Goal: Task Accomplishment & Management: Use online tool/utility

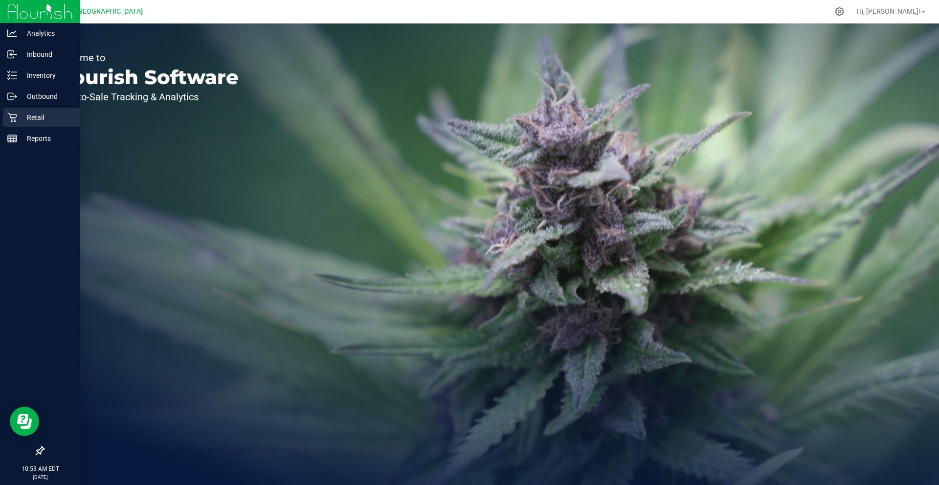
click at [35, 121] on p "Retail" at bounding box center [46, 118] width 59 height 12
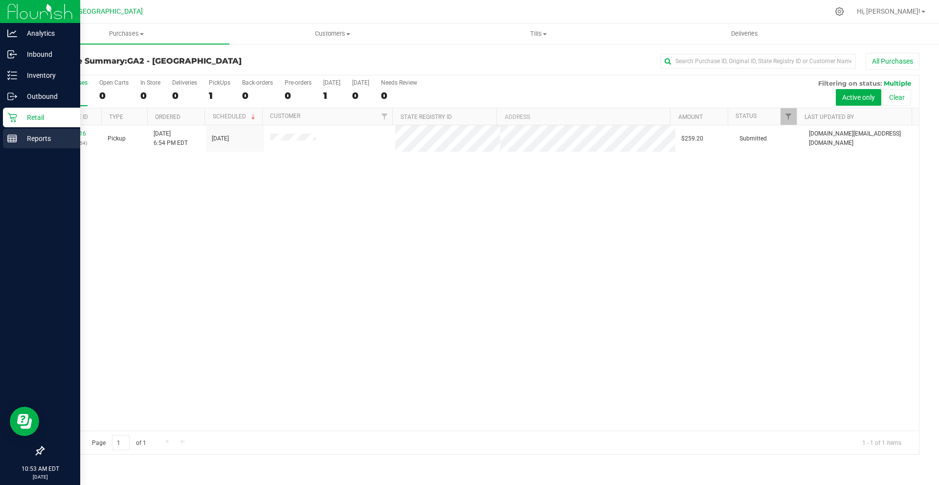
click at [41, 141] on p "Reports" at bounding box center [46, 139] width 59 height 12
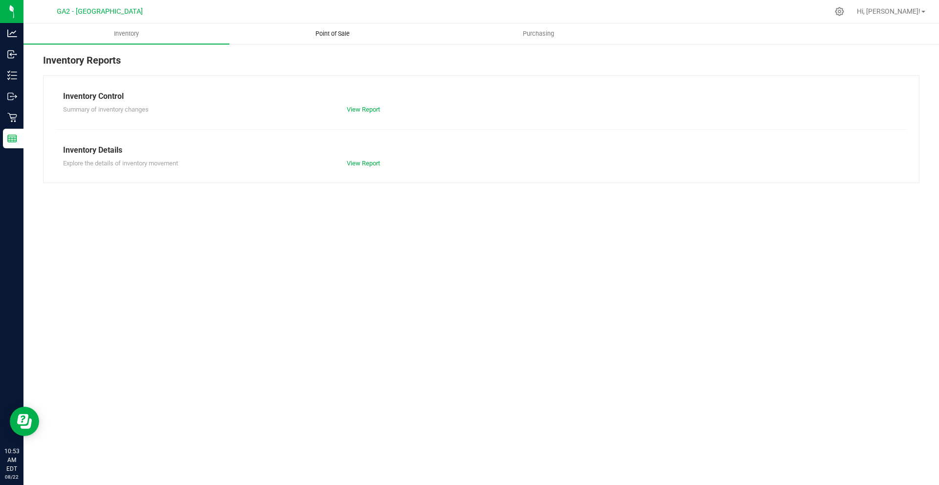
click at [335, 29] on span "Point of Sale" at bounding box center [332, 33] width 61 height 9
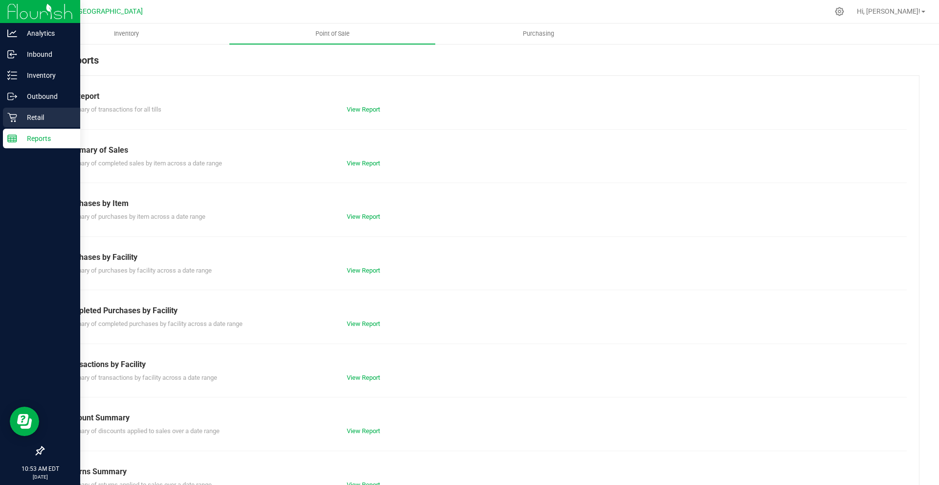
click at [35, 115] on p "Retail" at bounding box center [46, 118] width 59 height 12
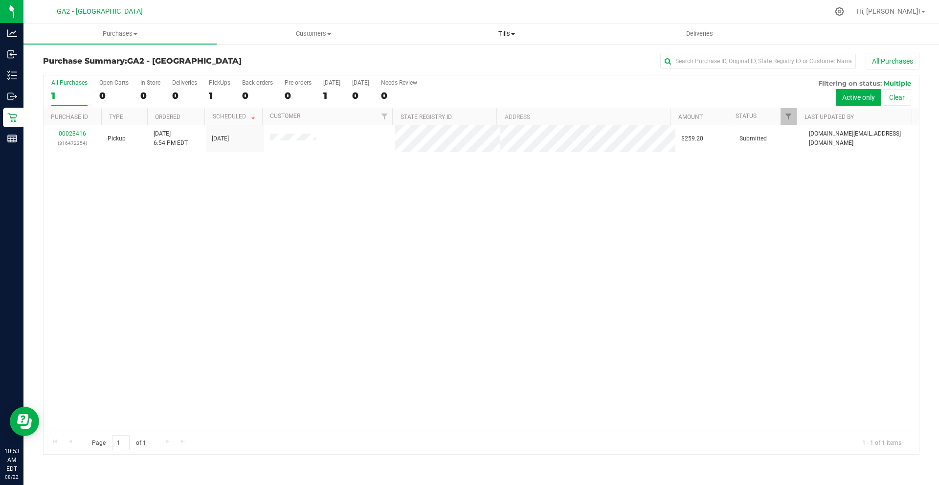
click at [503, 34] on span "Tills" at bounding box center [506, 33] width 192 height 9
click at [486, 60] on li "Manage tills" at bounding box center [506, 59] width 193 height 12
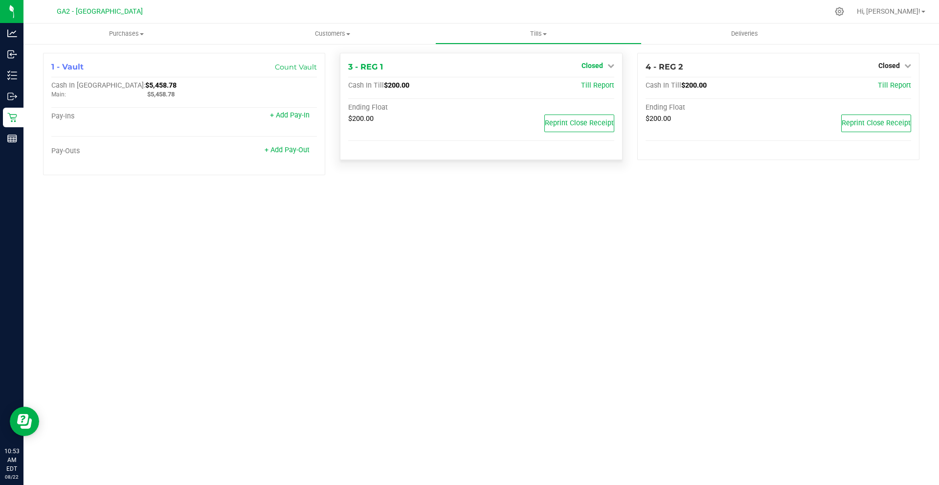
click at [610, 63] on icon at bounding box center [611, 65] width 7 height 7
click at [600, 87] on link "Open Till" at bounding box center [592, 86] width 26 height 8
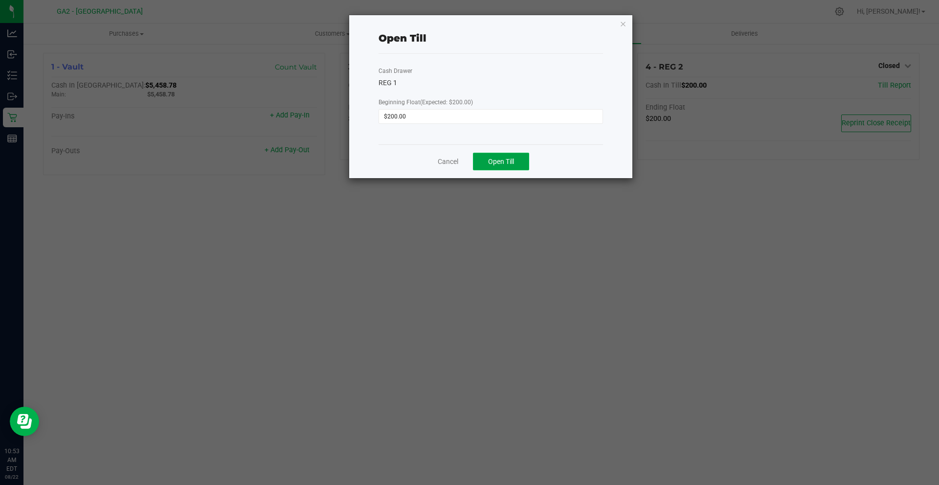
click at [519, 163] on button "Open Till" at bounding box center [501, 162] width 56 height 18
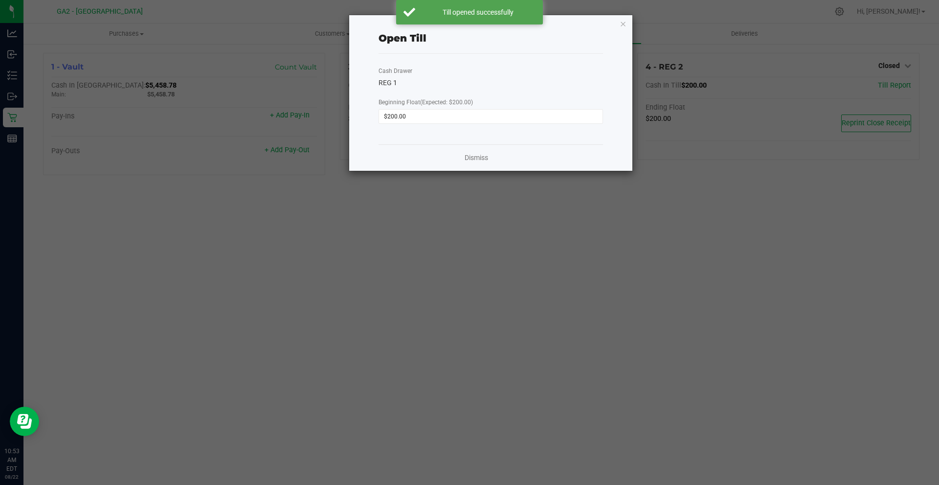
click at [624, 25] on icon "button" at bounding box center [623, 24] width 7 height 12
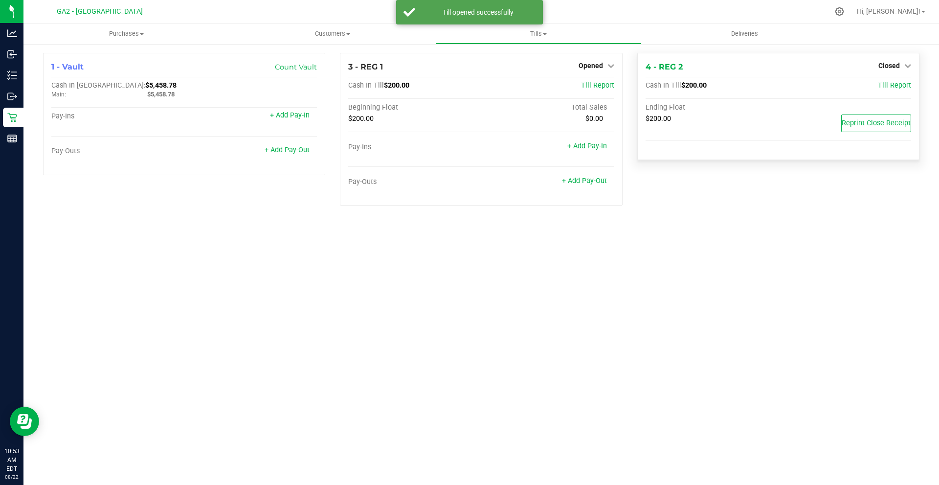
click at [892, 61] on div "Closed" at bounding box center [895, 66] width 33 height 12
click at [893, 68] on span "Closed" at bounding box center [890, 66] width 22 height 8
click at [891, 88] on link "Open Till" at bounding box center [889, 86] width 26 height 8
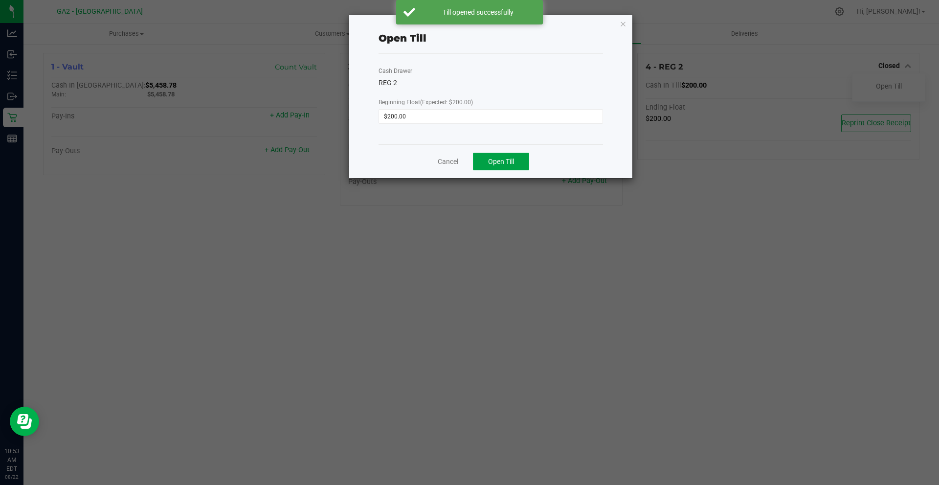
click at [522, 161] on button "Open Till" at bounding box center [501, 162] width 56 height 18
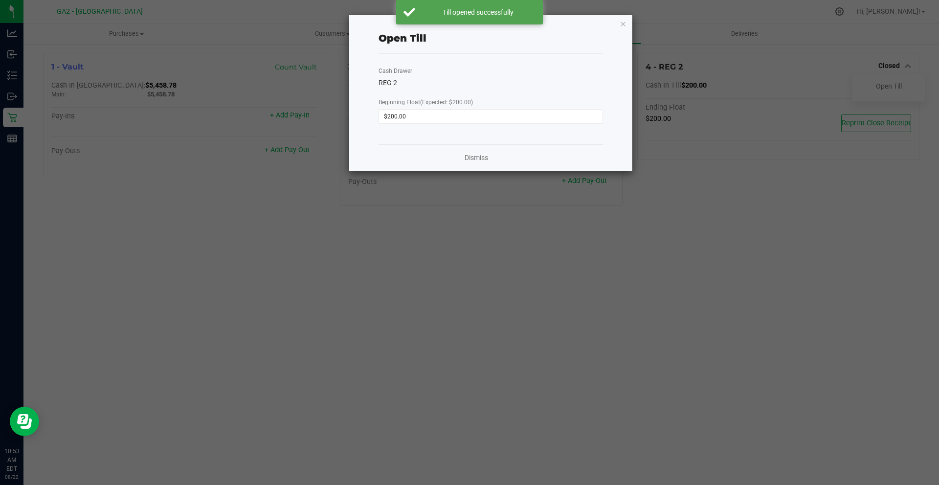
drag, startPoint x: 495, startPoint y: 225, endPoint x: 464, endPoint y: 135, distance: 95.3
click at [495, 228] on ngb-modal-window "Open Till Cash Drawer REG 2 Beginning Float (Expected: $200.00) $200.00 Dismiss" at bounding box center [473, 242] width 947 height 485
click at [480, 156] on link "Dismiss" at bounding box center [476, 158] width 23 height 10
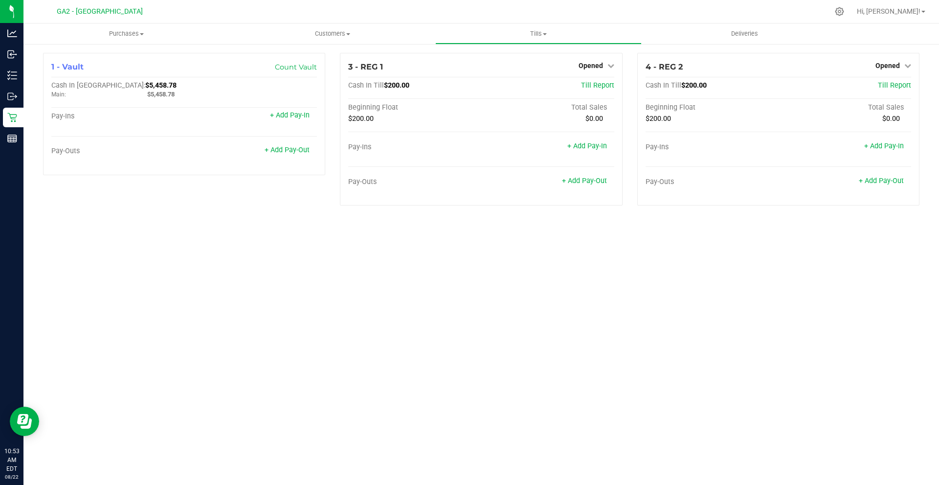
click at [79, 262] on div "Purchases Summary of purchases Fulfillment All purchases Customers All customer…" at bounding box center [481, 253] width 916 height 461
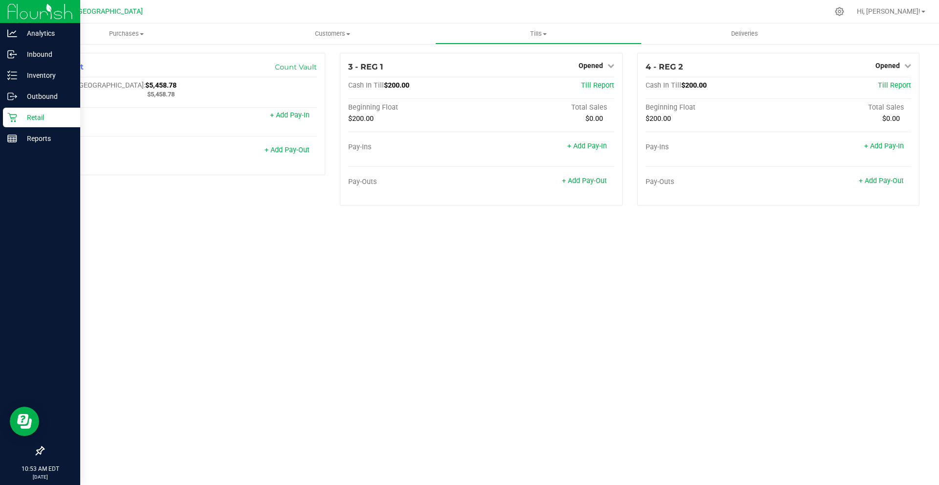
click at [14, 116] on icon at bounding box center [12, 118] width 10 height 10
